Goal: Task Accomplishment & Management: Use online tool/utility

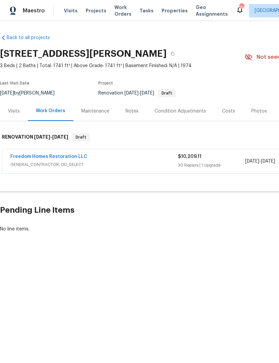
click at [35, 157] on link "Freedom Homes Restoration LLC" at bounding box center [48, 156] width 77 height 5
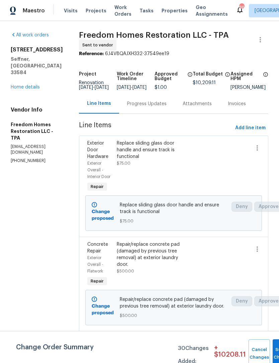
click at [140, 160] on div "Replace sliding glass door handle and ensure track is functional" at bounding box center [152, 150] width 70 height 20
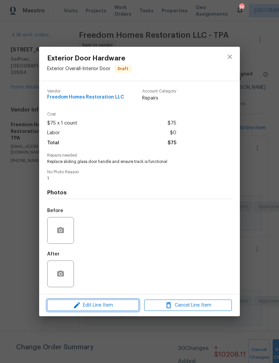
click at [75, 311] on button "Edit Line Item" at bounding box center [93, 306] width 92 height 12
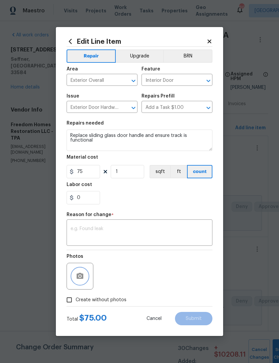
click at [84, 279] on button "button" at bounding box center [80, 276] width 16 height 16
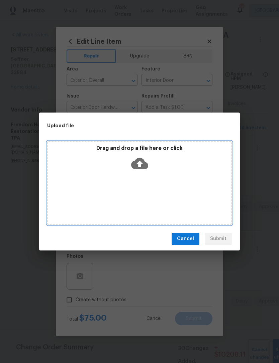
click at [110, 150] on p "Drag and drop a file here or click" at bounding box center [139, 148] width 182 height 7
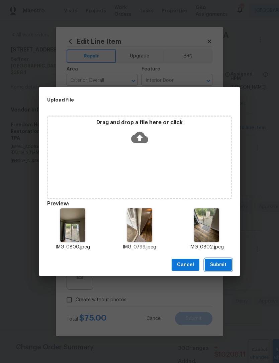
click at [225, 268] on span "Submit" at bounding box center [218, 265] width 16 height 8
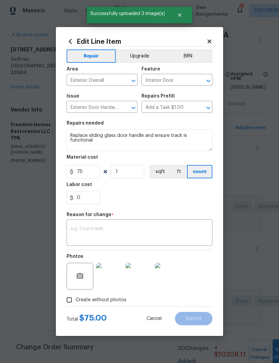
click at [83, 237] on textarea at bounding box center [140, 234] width 138 height 14
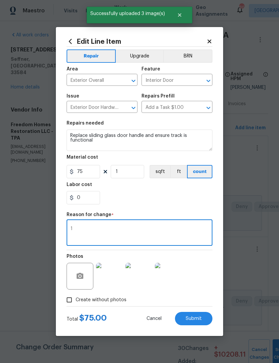
type textarea "1"
click at [249, 188] on body "Maestro Visits Projects Work Orders Tasks Properties Geo Assignments 86 [GEOGRA…" at bounding box center [139, 181] width 279 height 363
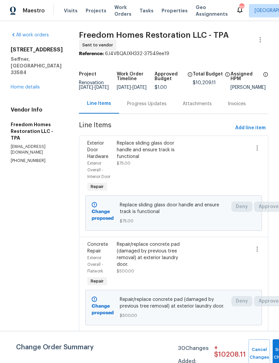
click at [140, 167] on div "Replace sliding glass door handle and ensure track is functional $75.00" at bounding box center [152, 153] width 70 height 27
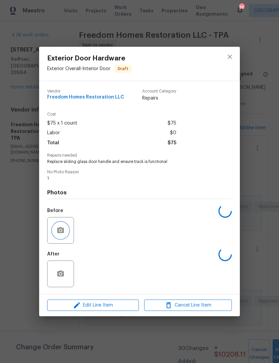
click at [65, 236] on button "button" at bounding box center [60, 231] width 16 height 16
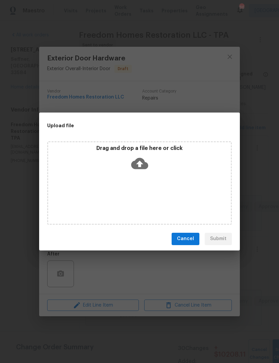
click at [110, 279] on div "Upload file Drag and drop a file here or click Cancel Submit" at bounding box center [139, 181] width 279 height 363
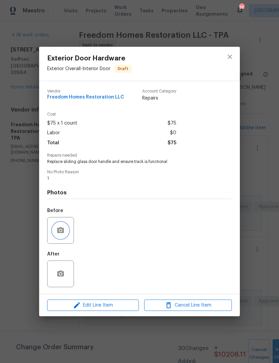
click at [65, 229] on button "button" at bounding box center [60, 231] width 16 height 16
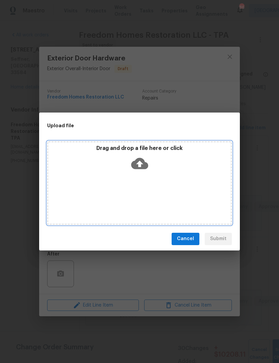
click at [131, 148] on p "Drag and drop a file here or click" at bounding box center [139, 148] width 182 height 7
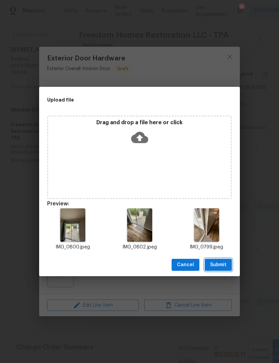
click at [226, 265] on span "Submit" at bounding box center [218, 265] width 16 height 8
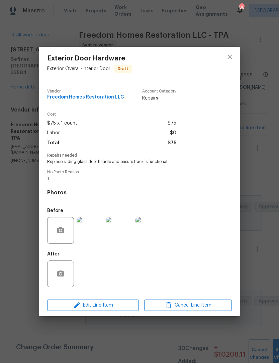
click at [254, 274] on div "Exterior Door Hardware Exterior Overall - Interior Door Draft Vendor Freedom Ho…" at bounding box center [139, 181] width 279 height 363
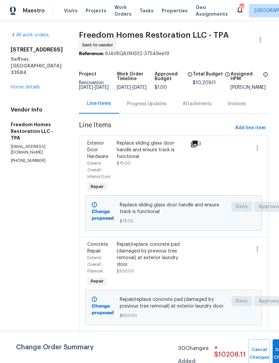
click at [130, 262] on div "Repair/replace concrete pad (damaged by previous tree removal) at exterior laun…" at bounding box center [152, 254] width 70 height 27
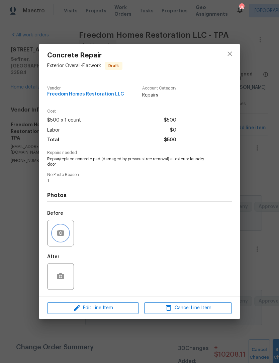
click at [60, 241] on button "button" at bounding box center [60, 233] width 16 height 16
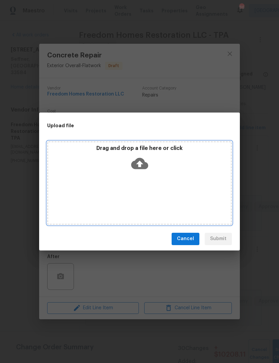
click at [114, 153] on div "Drag and drop a file here or click" at bounding box center [139, 159] width 182 height 29
